Goal: Task Accomplishment & Management: Complete application form

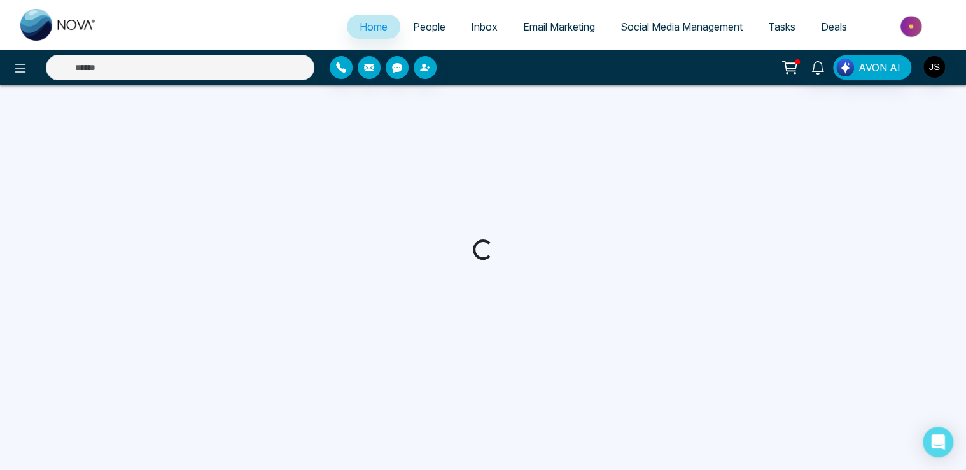
select select "*"
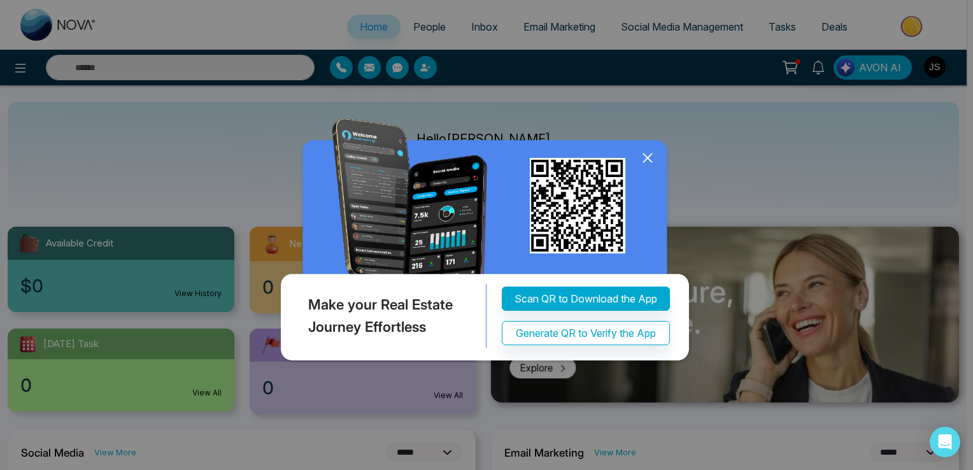
click at [646, 155] on icon at bounding box center [647, 157] width 19 height 19
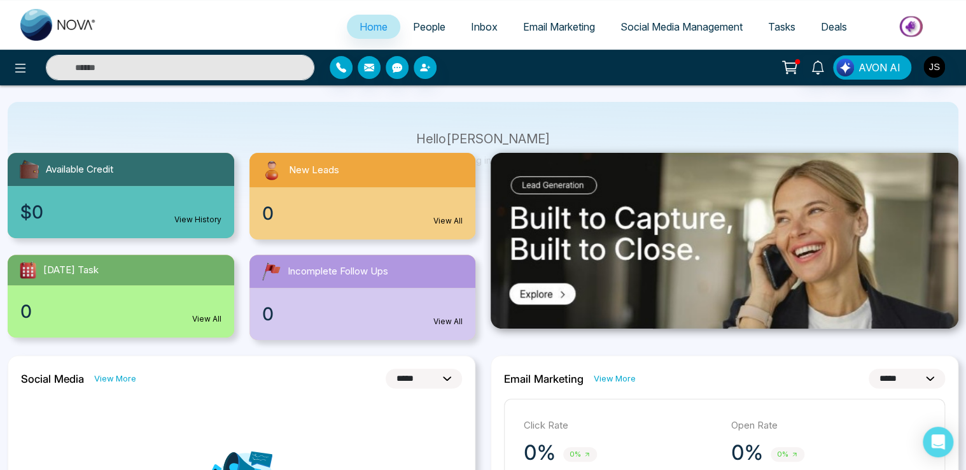
scroll to position [75, 0]
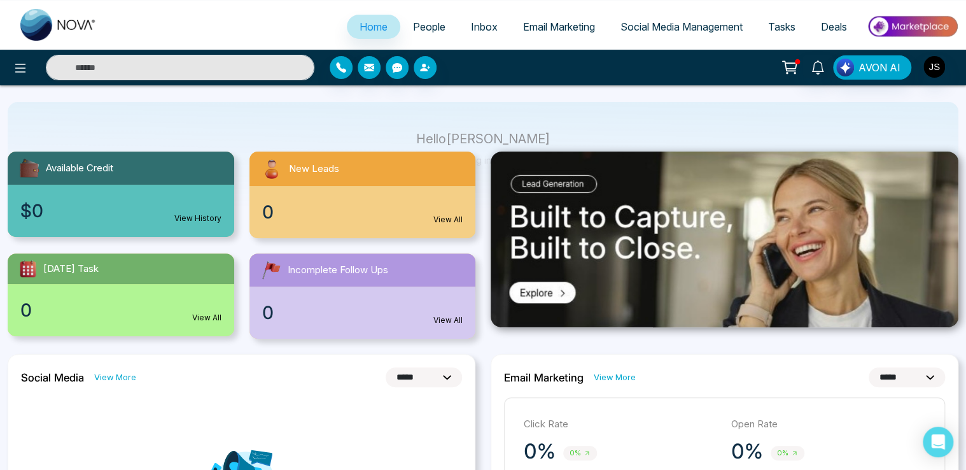
select select "*"
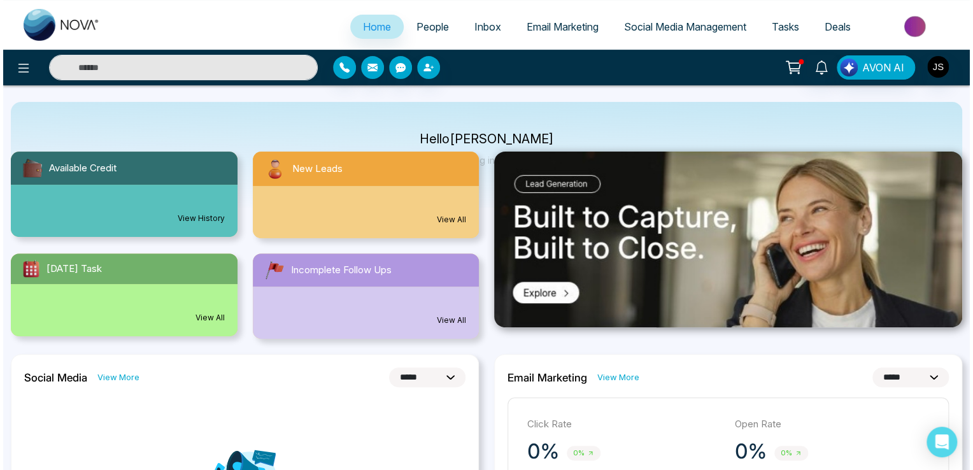
scroll to position [0, 0]
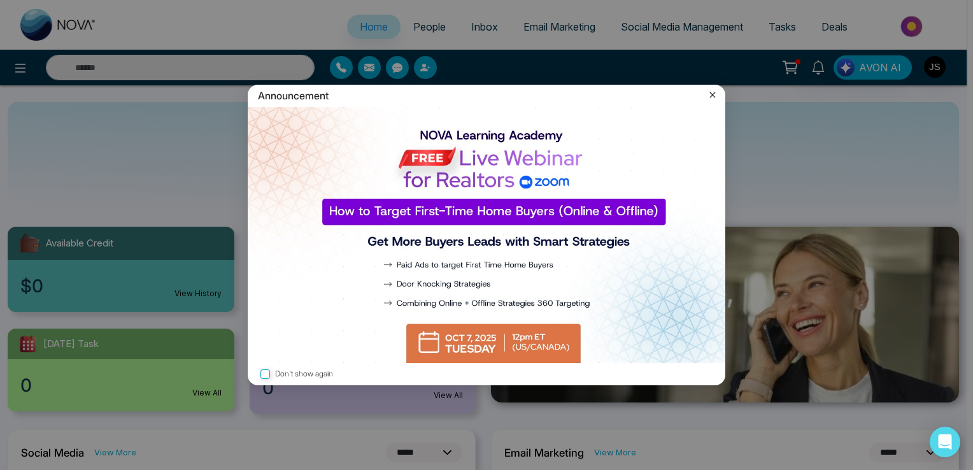
click at [708, 99] on icon at bounding box center [712, 94] width 13 height 13
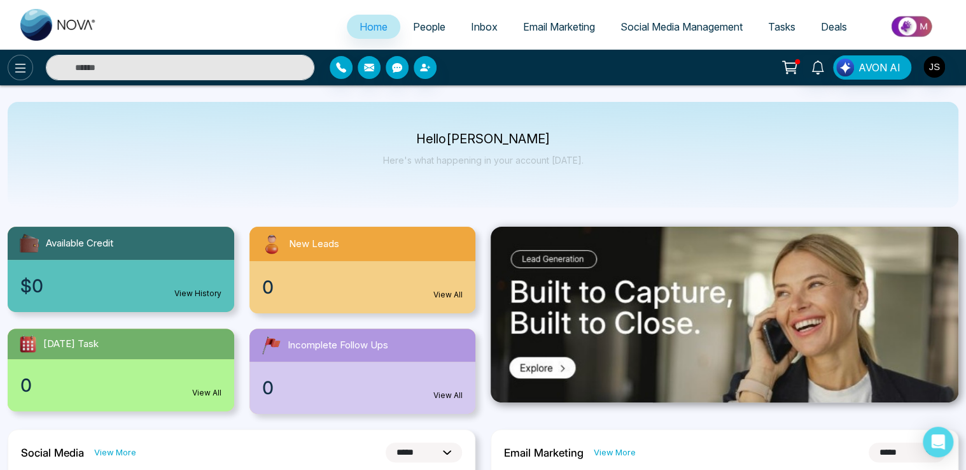
click at [25, 73] on icon at bounding box center [20, 67] width 15 height 15
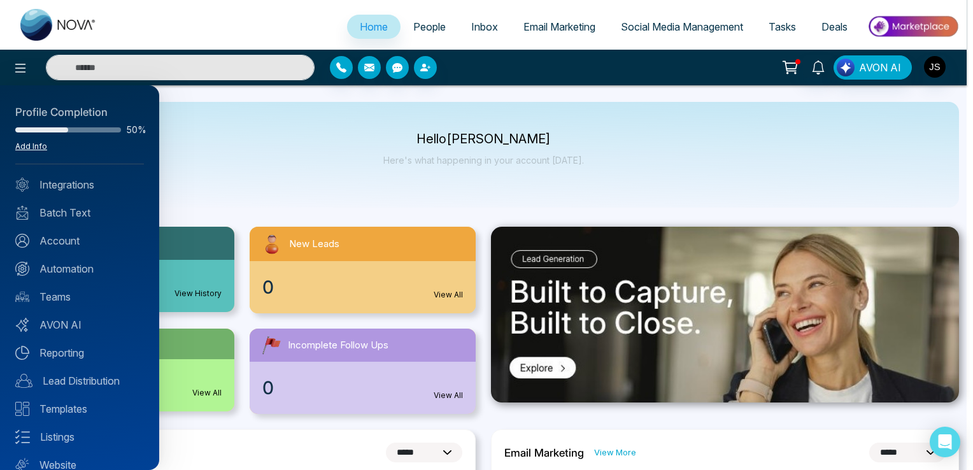
click at [34, 146] on link "Add Info" at bounding box center [31, 146] width 32 height 10
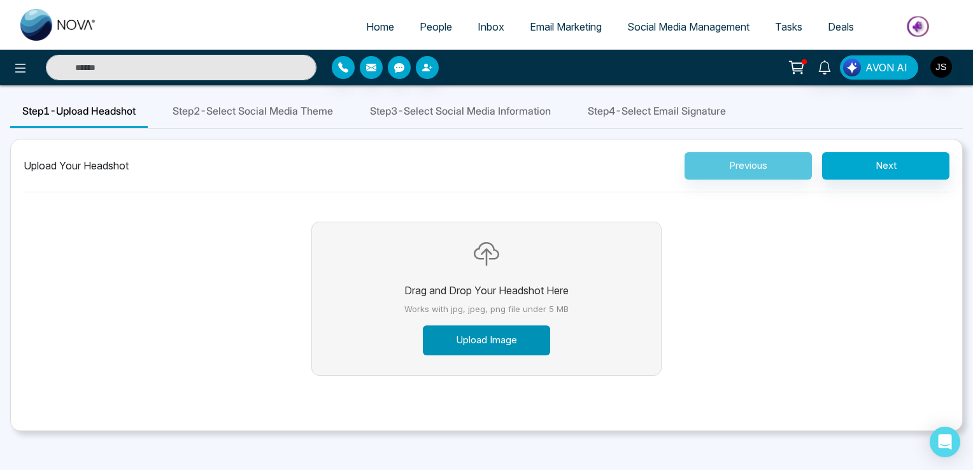
click at [495, 332] on button "Upload Image" at bounding box center [486, 340] width 127 height 30
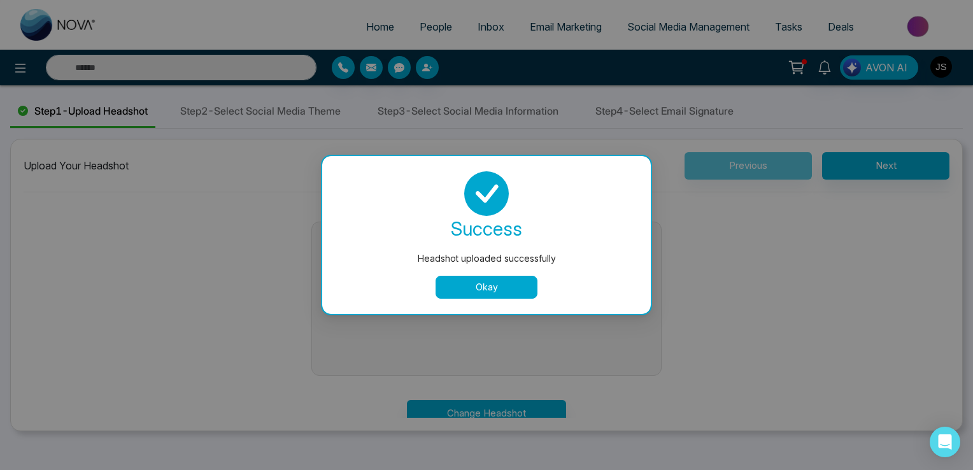
click at [520, 286] on button "Okay" at bounding box center [486, 287] width 102 height 23
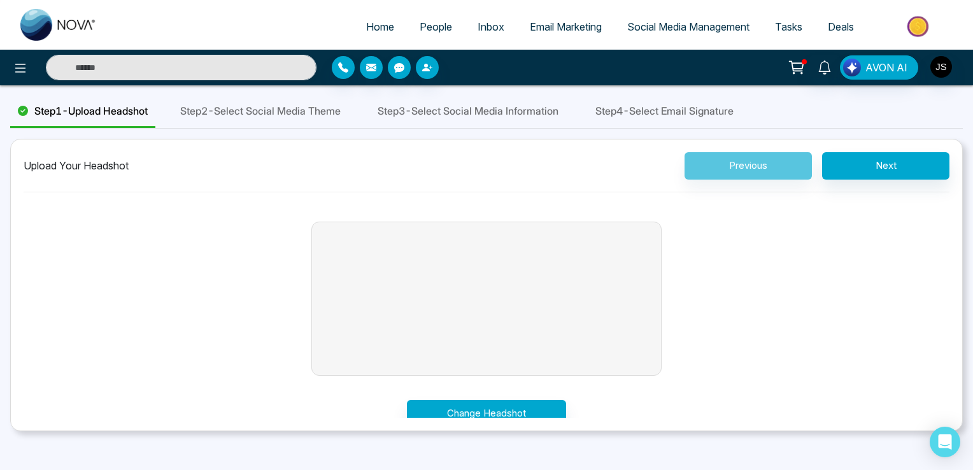
scroll to position [13, 0]
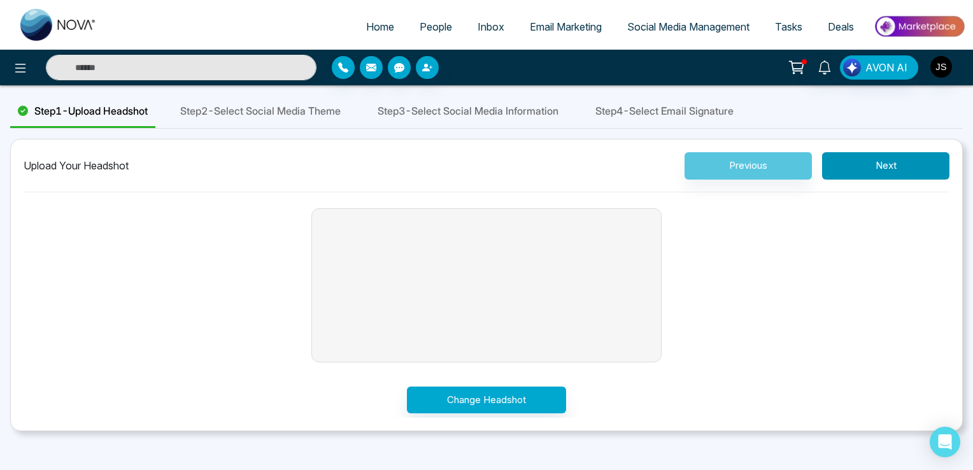
click at [889, 171] on button "Next" at bounding box center [885, 165] width 127 height 27
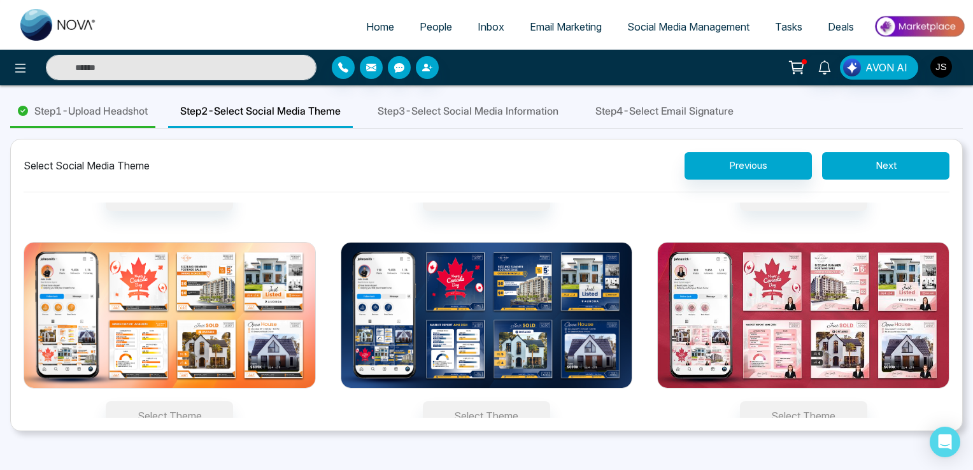
scroll to position [220, 0]
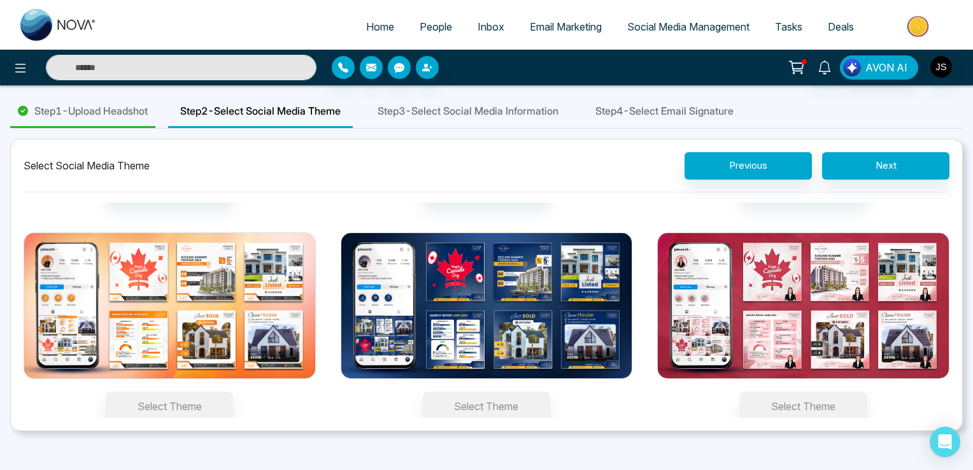
click at [726, 273] on img at bounding box center [803, 305] width 292 height 146
click at [740, 392] on button "Select Theme" at bounding box center [803, 406] width 127 height 29
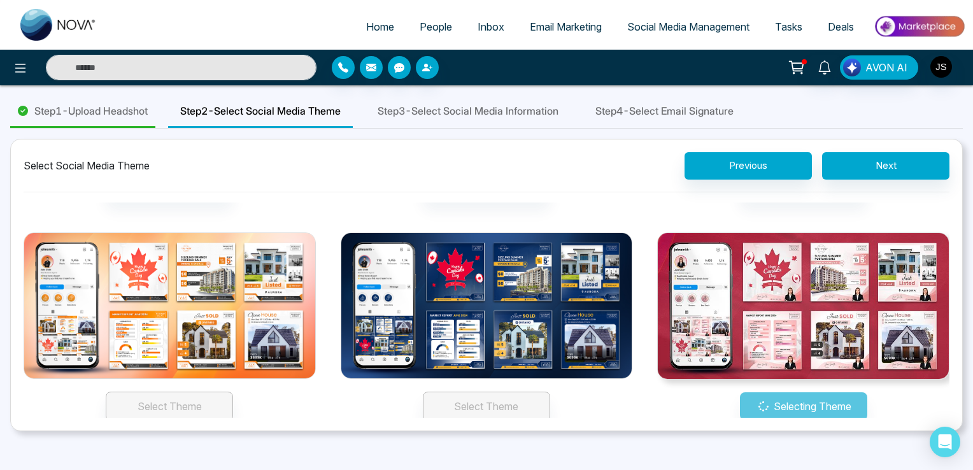
scroll to position [196, 0]
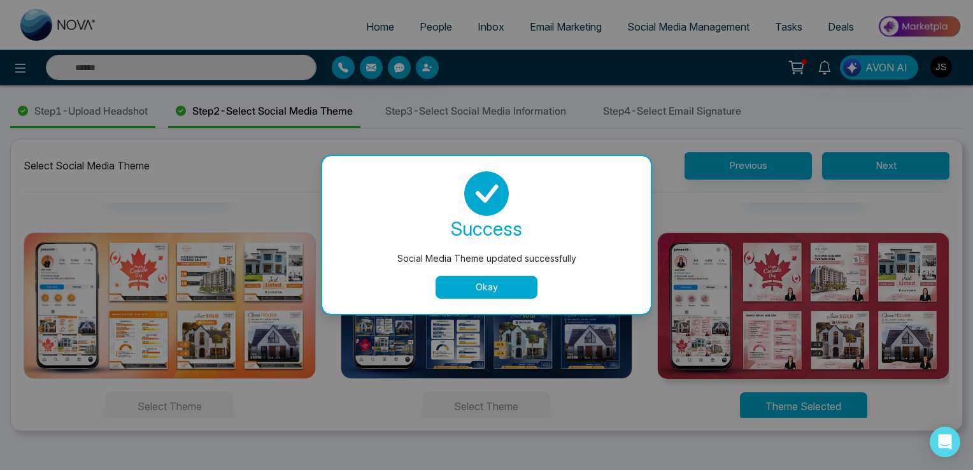
click at [512, 292] on button "Okay" at bounding box center [486, 287] width 102 height 23
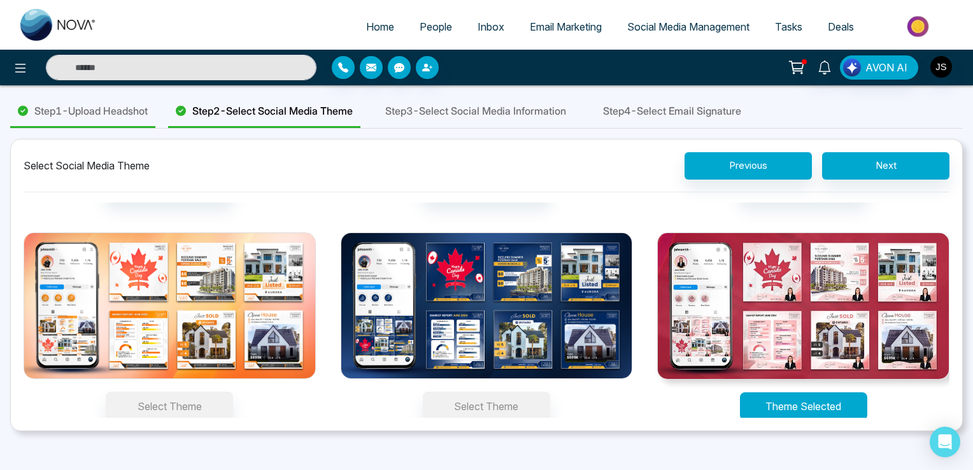
click at [781, 404] on button "Theme Selected" at bounding box center [803, 406] width 127 height 28
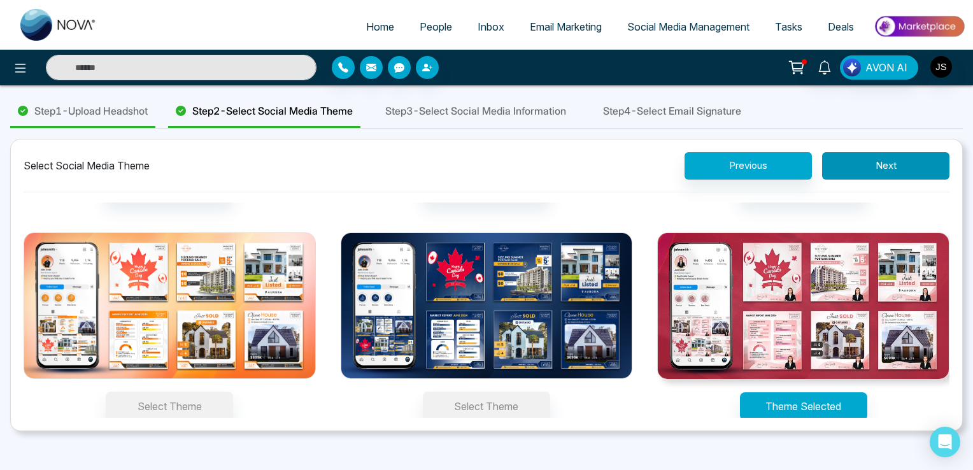
click at [887, 164] on button "Next" at bounding box center [885, 165] width 127 height 27
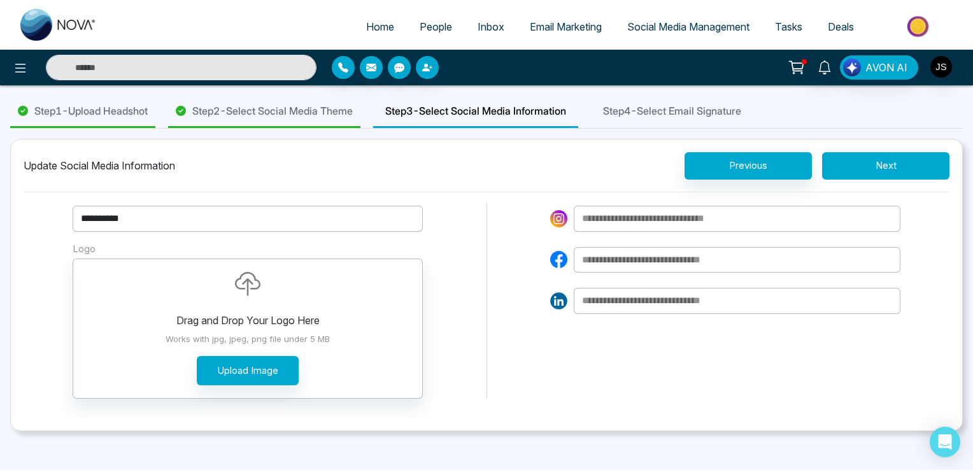
scroll to position [12, 0]
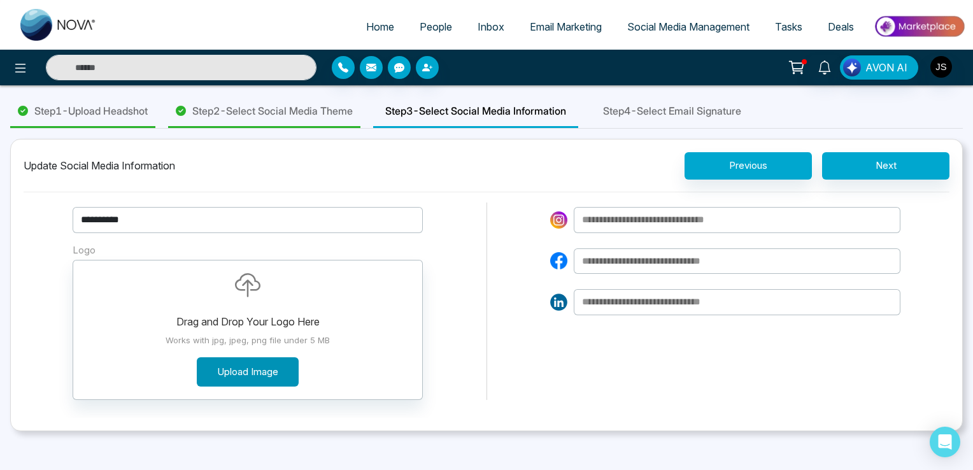
click at [241, 363] on button "Upload Image" at bounding box center [248, 372] width 102 height 30
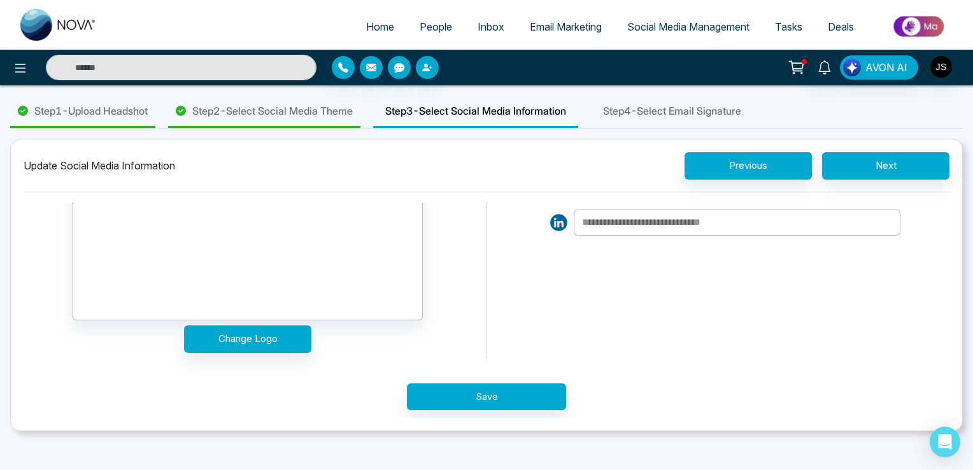
scroll to position [94, 0]
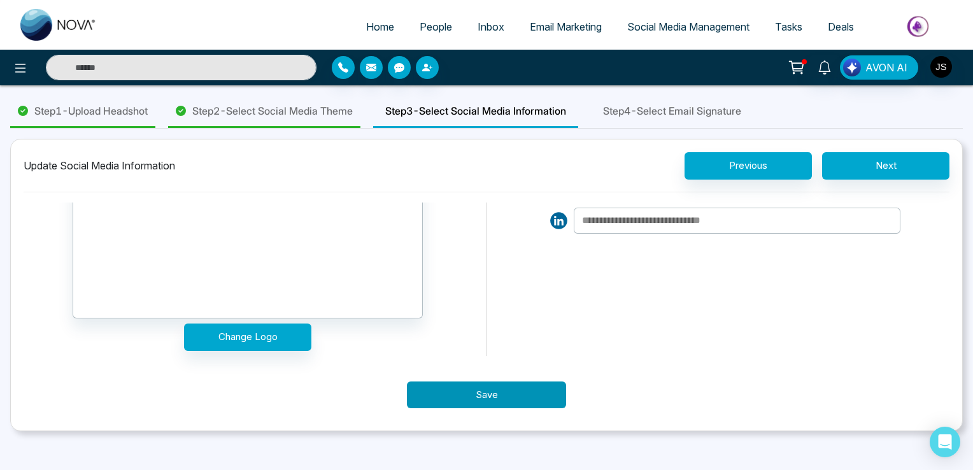
click at [494, 390] on button "Save" at bounding box center [486, 394] width 159 height 27
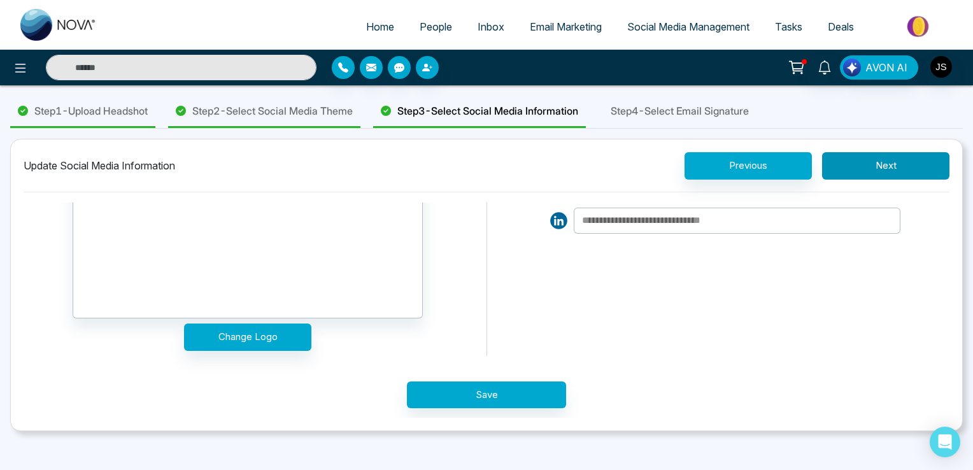
click at [893, 164] on button "Next" at bounding box center [885, 165] width 127 height 27
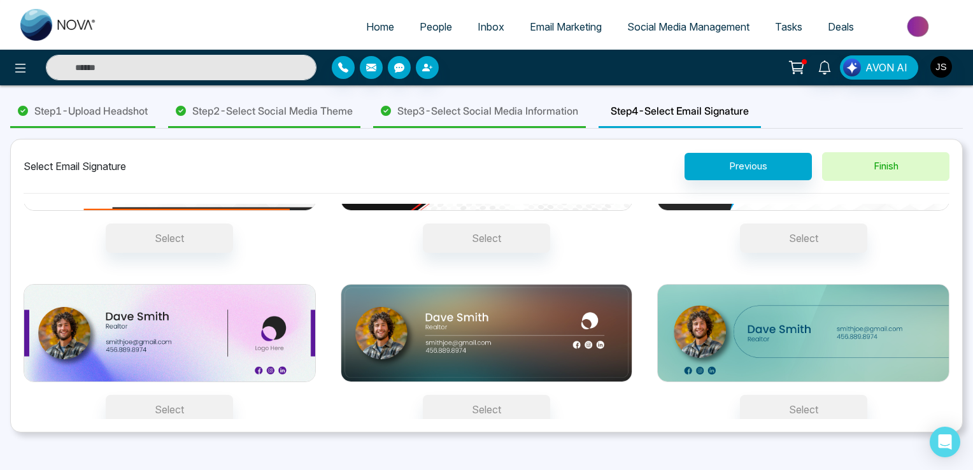
scroll to position [99, 0]
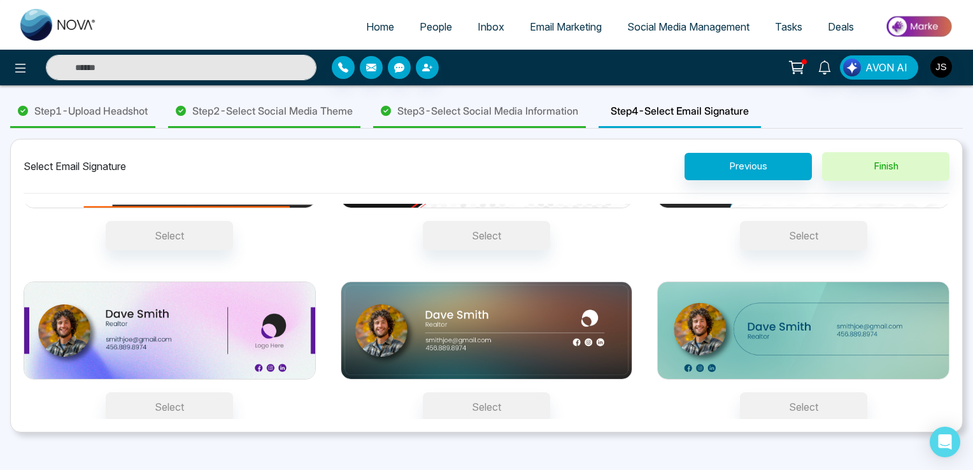
click at [735, 300] on img at bounding box center [803, 330] width 292 height 98
click at [740, 392] on button "Select" at bounding box center [803, 406] width 127 height 29
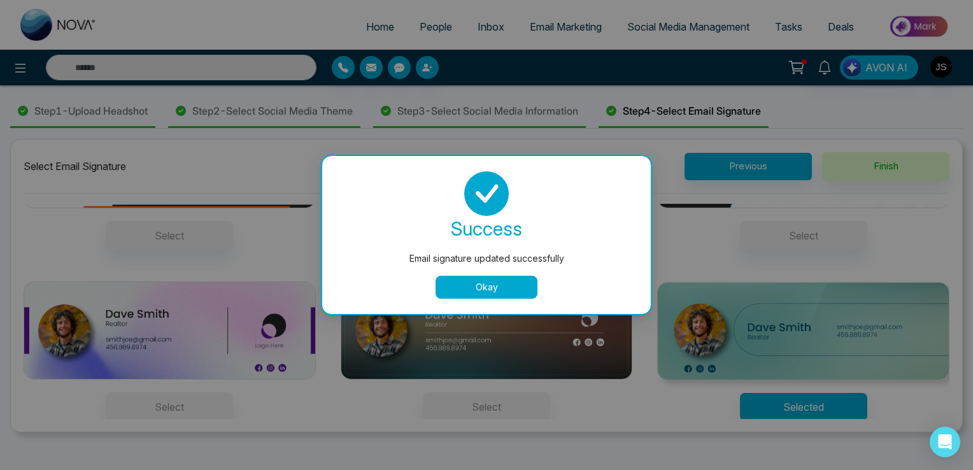
click at [499, 279] on button "Okay" at bounding box center [486, 287] width 102 height 23
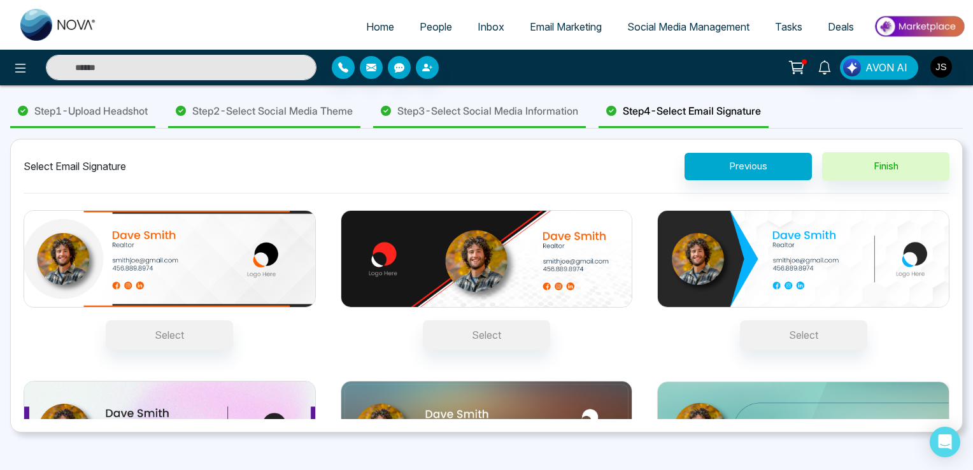
scroll to position [0, 0]
click at [226, 225] on img at bounding box center [170, 259] width 292 height 98
click at [226, 320] on button "Select" at bounding box center [169, 334] width 127 height 29
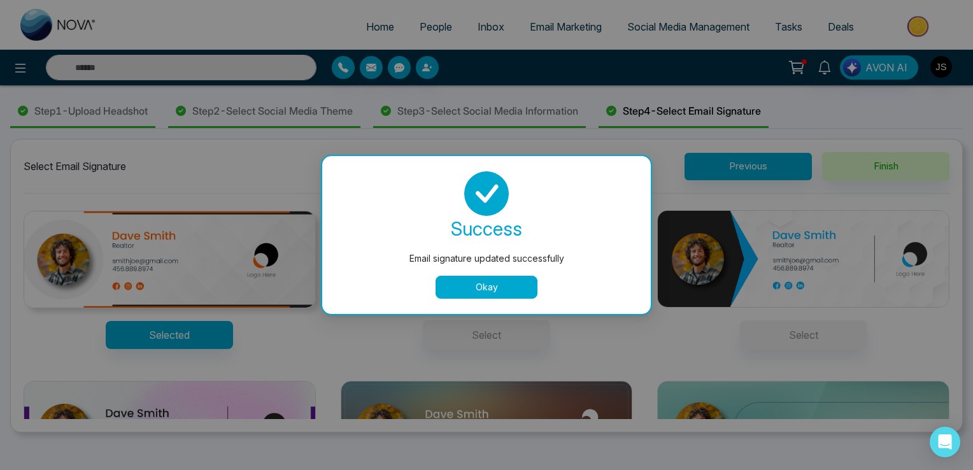
click at [501, 292] on button "Okay" at bounding box center [486, 287] width 102 height 23
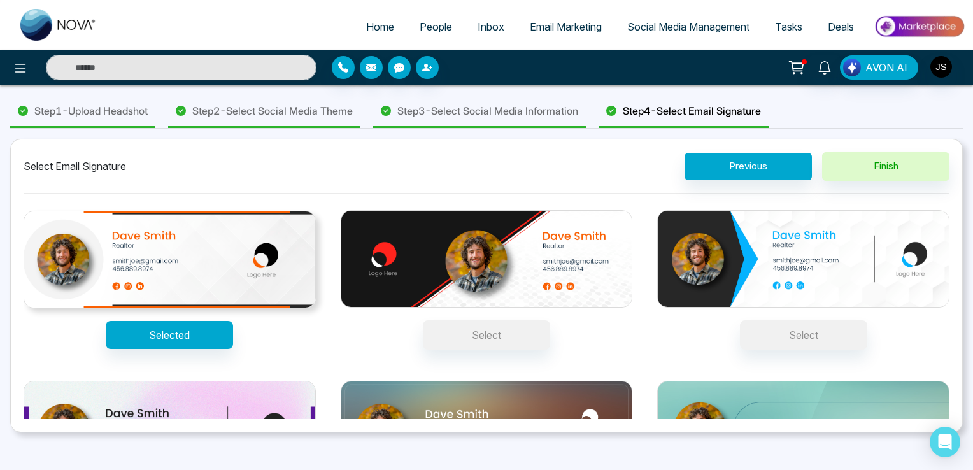
click at [491, 118] on div "Step 3 - Select Social Media Information" at bounding box center [479, 111] width 213 height 32
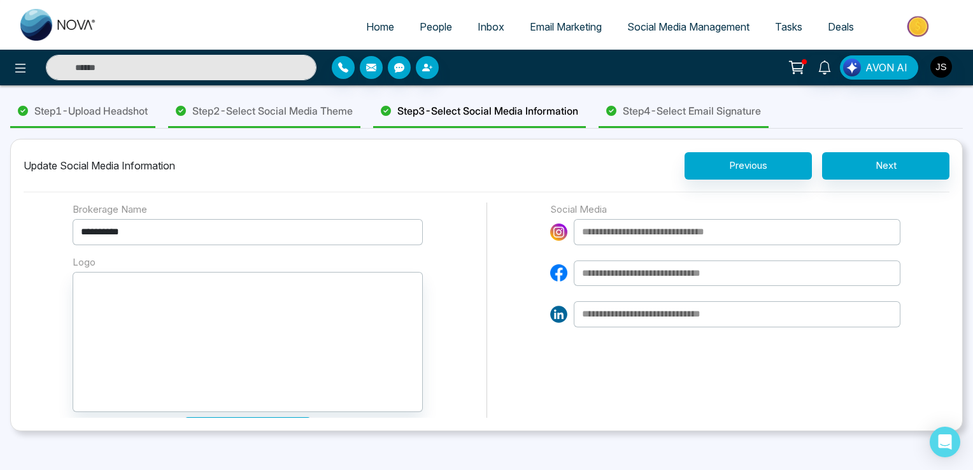
click at [644, 236] on input at bounding box center [737, 232] width 327 height 26
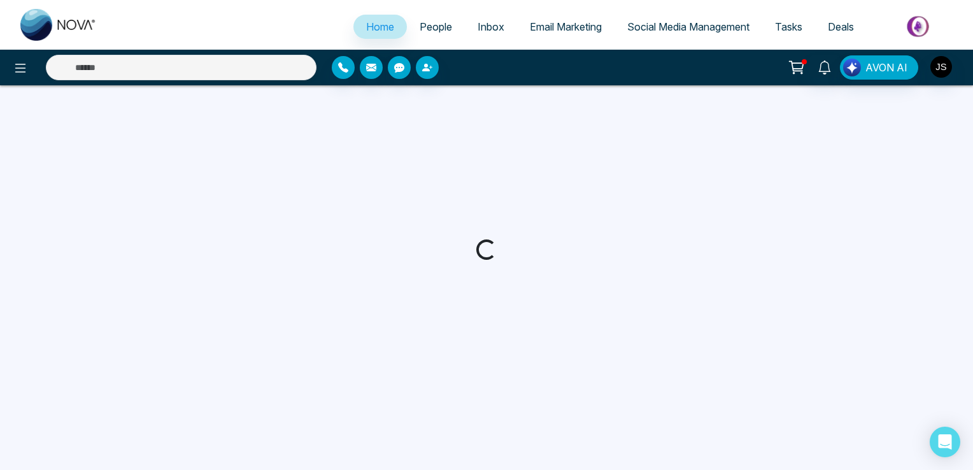
select select "*"
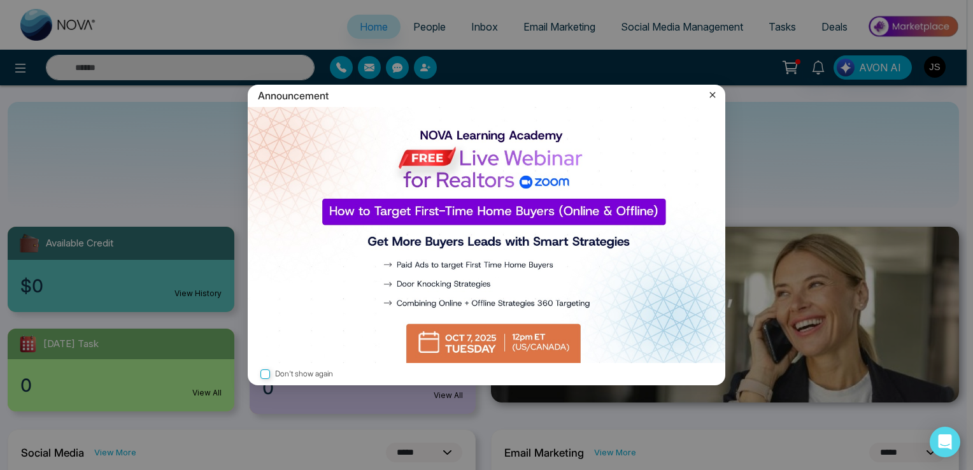
click at [717, 96] on icon at bounding box center [712, 94] width 13 height 13
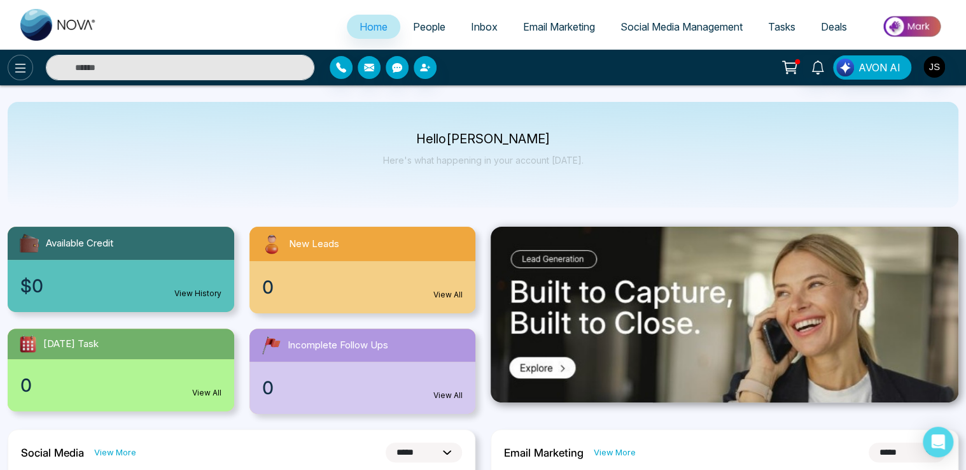
click at [11, 77] on button at bounding box center [20, 67] width 25 height 25
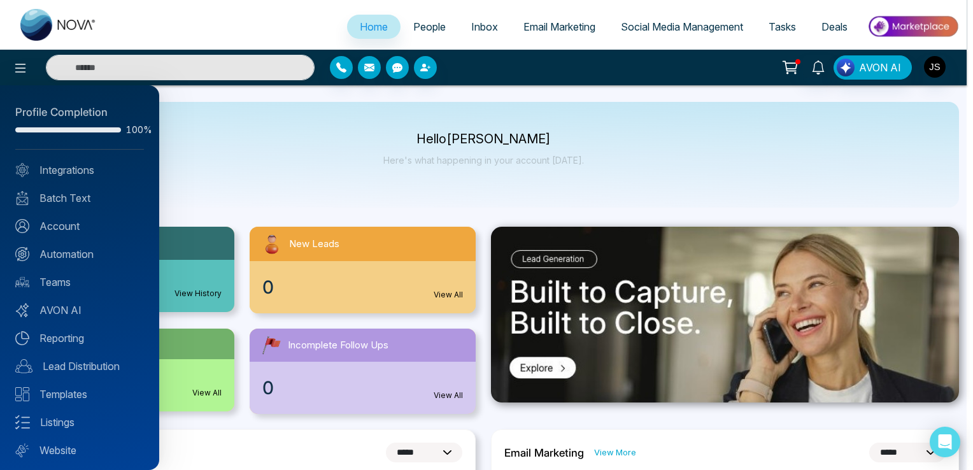
click at [244, 153] on div at bounding box center [486, 235] width 973 height 470
